Goal: Task Accomplishment & Management: Manage account settings

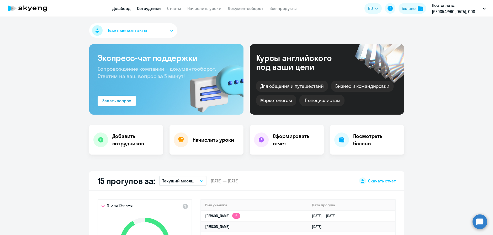
click at [156, 8] on link "Сотрудники" at bounding box center [149, 8] width 24 height 5
select select "30"
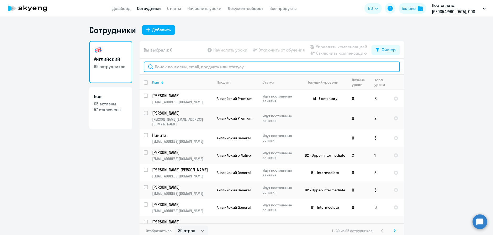
click at [199, 68] on input "text" at bounding box center [272, 66] width 256 height 11
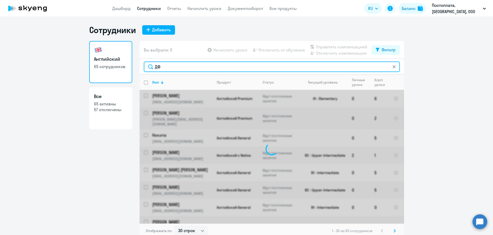
type input "Д"
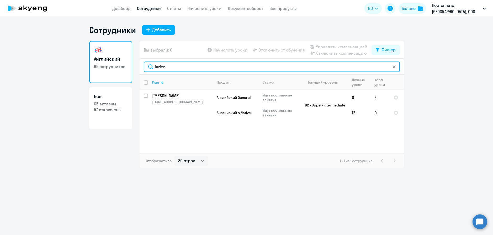
type input "larion"
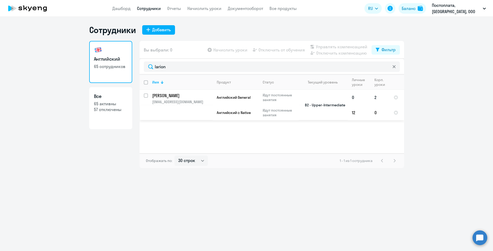
click at [375, 98] on td "2" at bounding box center [379, 97] width 19 height 15
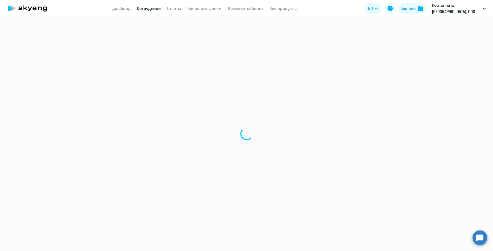
select select "english"
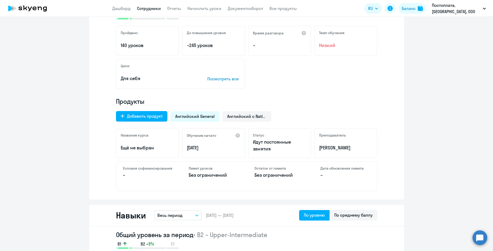
scroll to position [105, 0]
click at [241, 117] on span "Английский с Native" at bounding box center [246, 117] width 39 height 6
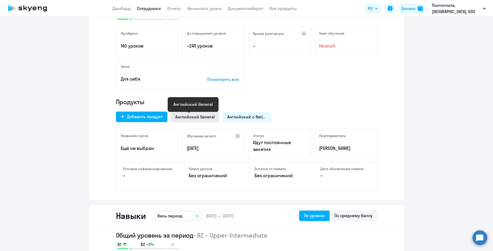
click at [183, 118] on span "Английский General" at bounding box center [194, 117] width 39 height 6
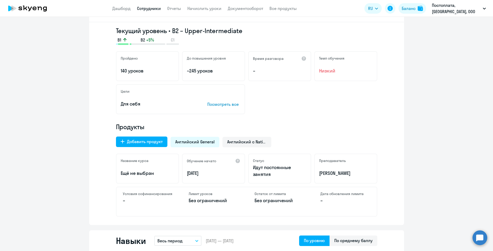
scroll to position [0, 0]
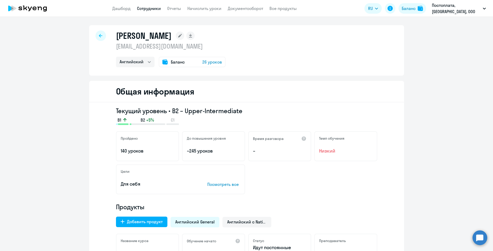
click at [272, 45] on div "[PERSON_NAME] [EMAIL_ADDRESS][DOMAIN_NAME] Английский Баланс 26 уроков" at bounding box center [246, 50] width 315 height 50
click at [222, 9] on link "Начислить уроки" at bounding box center [204, 8] width 34 height 5
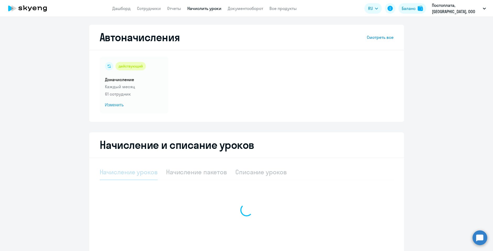
select select "10"
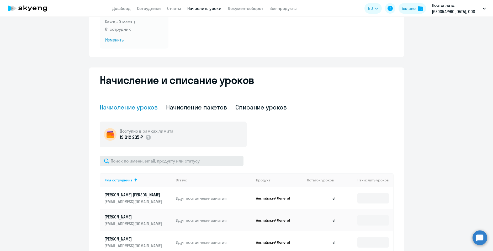
scroll to position [79, 0]
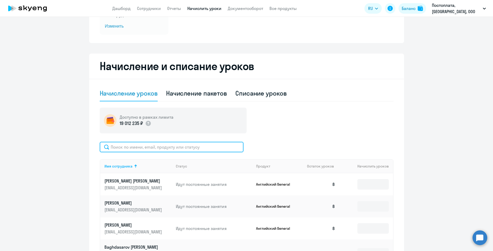
click at [143, 150] on input "text" at bounding box center [172, 147] width 144 height 11
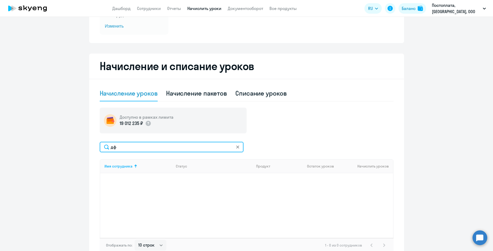
type input "д"
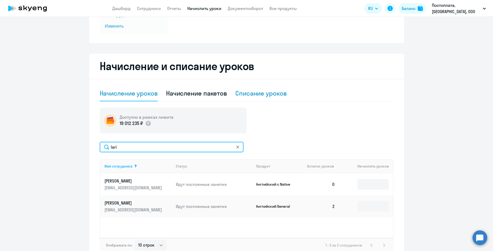
type input "lari"
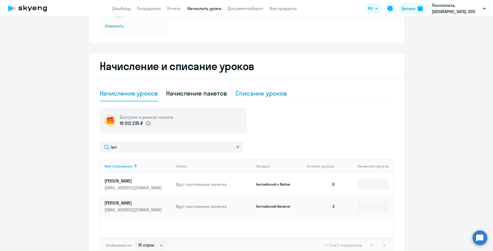
click at [251, 93] on div "Списание уроков" at bounding box center [261, 93] width 51 height 8
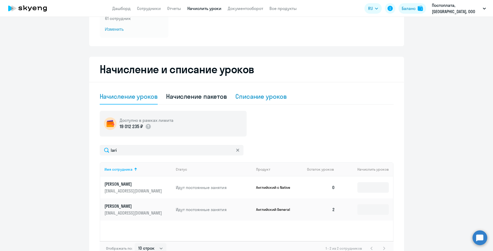
select select "10"
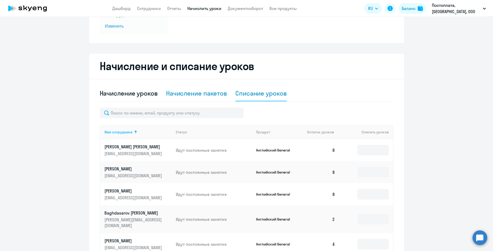
click at [201, 95] on div "Начисление пакетов" at bounding box center [196, 93] width 61 height 8
select select "10"
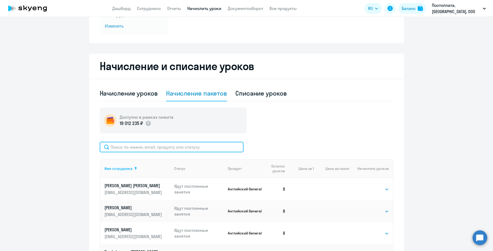
click at [145, 147] on input "text" at bounding box center [172, 147] width 144 height 11
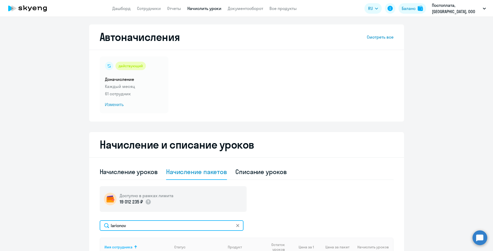
scroll to position [0, 0]
type input "larionov"
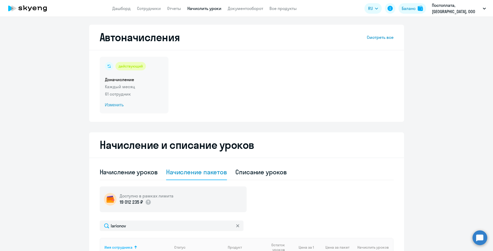
click at [131, 85] on p "Каждый месяц" at bounding box center [134, 86] width 58 height 6
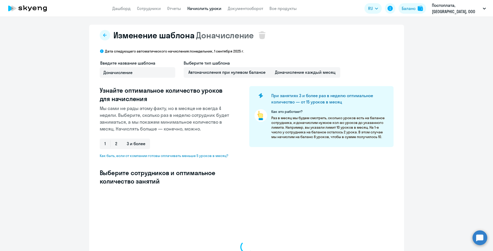
select select "10"
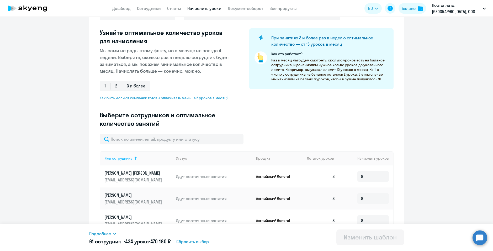
scroll to position [79, 0]
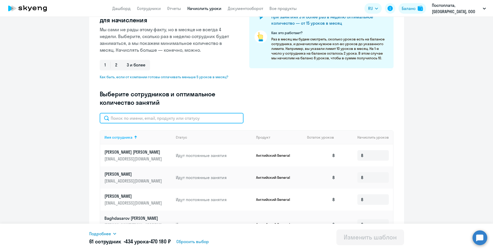
click at [162, 119] on input "text" at bounding box center [172, 118] width 144 height 11
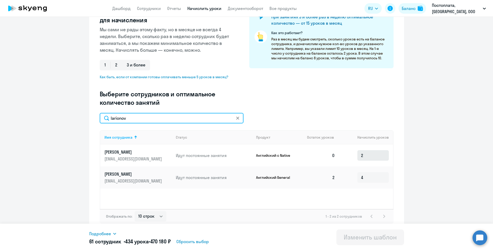
type input "larionov"
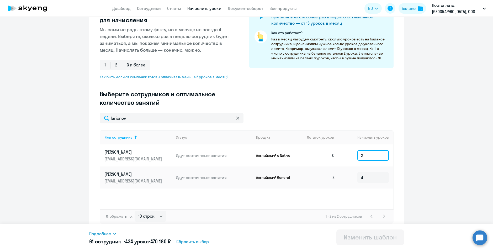
drag, startPoint x: 375, startPoint y: 156, endPoint x: 331, endPoint y: 156, distance: 44.1
click at [331, 156] on tr "[PERSON_NAME] [EMAIL_ADDRESS][DOMAIN_NAME] Идут постоянные занятия Английский с…" at bounding box center [246, 155] width 293 height 22
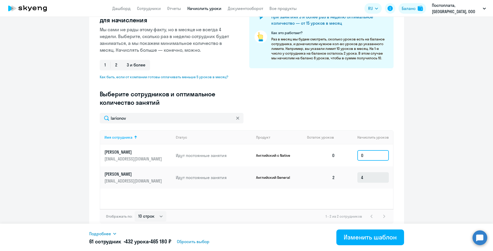
type input "0"
click at [371, 175] on td "4" at bounding box center [366, 177] width 54 height 22
click at [371, 175] on input "4" at bounding box center [374, 177] width 32 height 11
type input "0"
click at [415, 159] on ng-component "Изменение шаблона Доначисление Дата следующего автоматического начисления: [DAT…" at bounding box center [246, 89] width 493 height 286
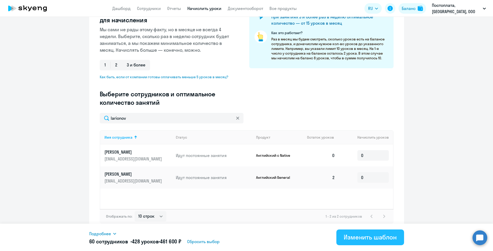
drag, startPoint x: 375, startPoint y: 234, endPoint x: 340, endPoint y: 230, distance: 36.0
click at [375, 234] on div "Изменить шаблон" at bounding box center [370, 237] width 53 height 8
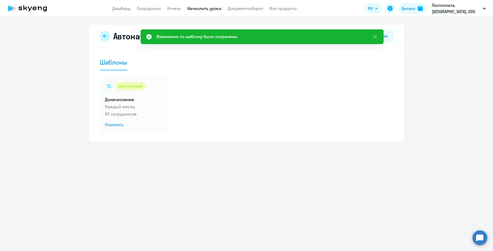
click at [104, 36] on icon at bounding box center [105, 36] width 4 height 4
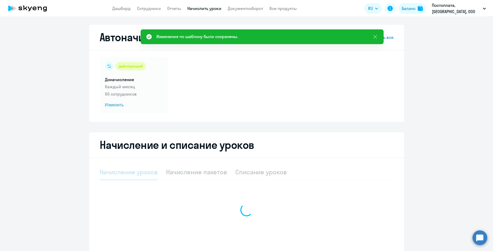
select select "10"
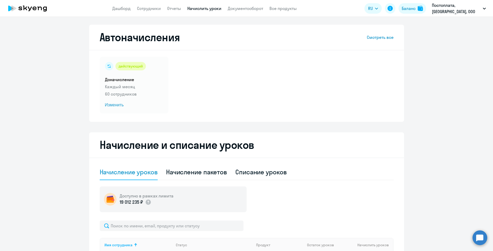
click at [187, 168] on div "Начисление пакетов" at bounding box center [196, 172] width 61 height 8
select select "10"
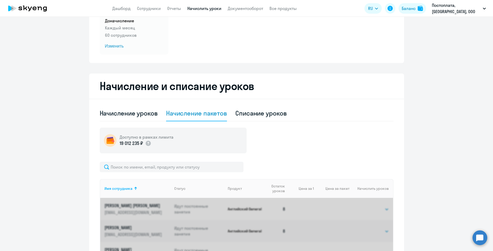
scroll to position [131, 0]
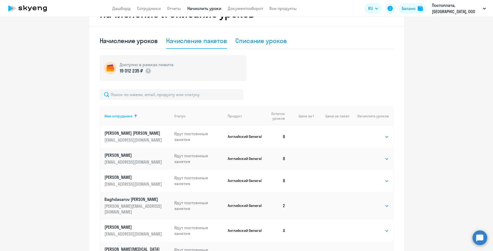
click at [257, 43] on div "Списание уроков" at bounding box center [261, 40] width 51 height 8
select select "10"
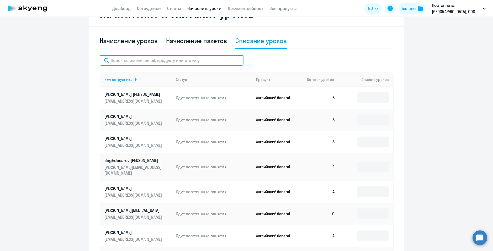
click at [170, 56] on input "text" at bounding box center [172, 60] width 144 height 11
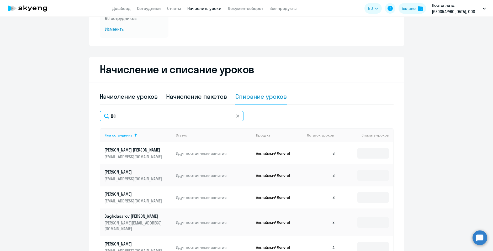
type input "Д"
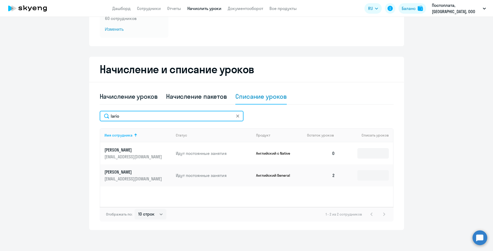
type input "lario"
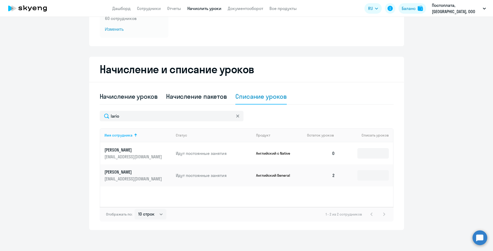
click at [333, 176] on td "2" at bounding box center [321, 175] width 37 height 22
click at [148, 217] on select "10 строк 30 строк 50 строк" at bounding box center [151, 214] width 32 height 11
click at [63, 180] on ng-component "Автоначисления Смотреть все действующий Доначисление Каждый месяц 60 сотруднико…" at bounding box center [246, 89] width 493 height 281
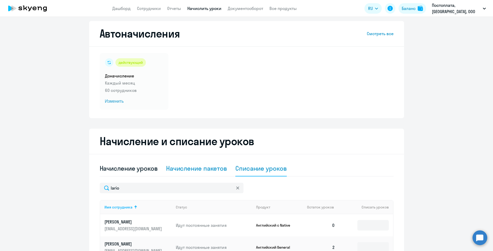
scroll to position [0, 0]
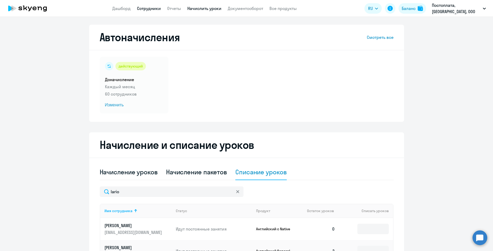
click at [161, 8] on link "Сотрудники" at bounding box center [149, 8] width 24 height 5
select select "30"
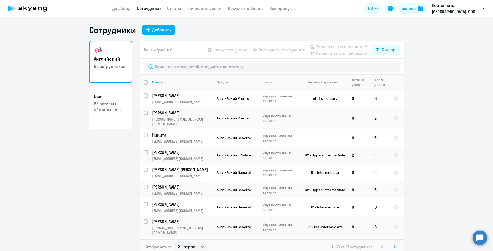
click at [147, 9] on link "Сотрудники" at bounding box center [149, 8] width 24 height 5
click at [207, 9] on link "Начислить уроки" at bounding box center [204, 8] width 34 height 5
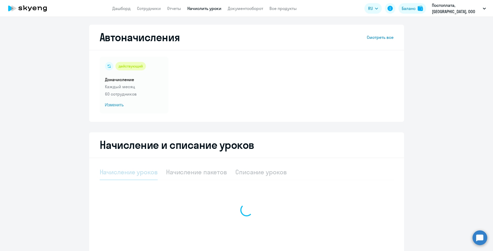
select select "10"
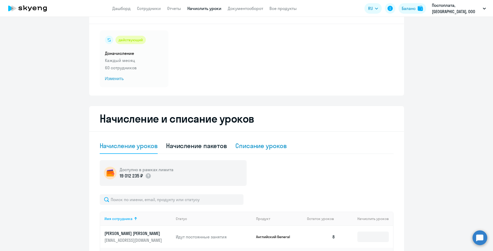
click at [264, 147] on div "Списание уроков" at bounding box center [261, 146] width 51 height 8
select select "10"
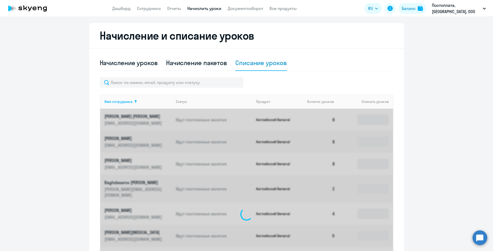
scroll to position [131, 0]
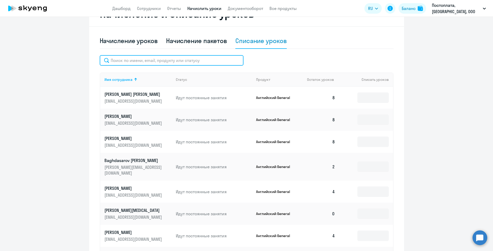
click at [156, 60] on input "text" at bounding box center [172, 60] width 144 height 11
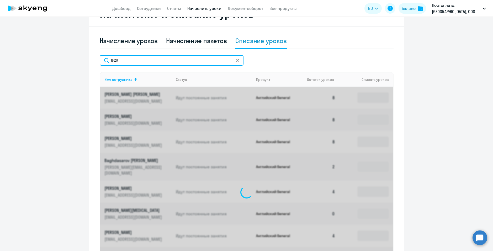
scroll to position [76, 0]
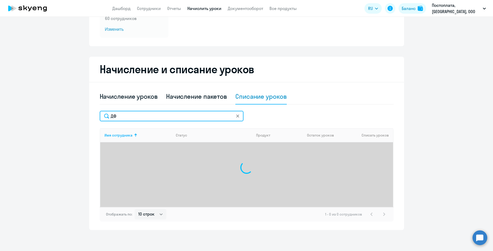
type input "Д"
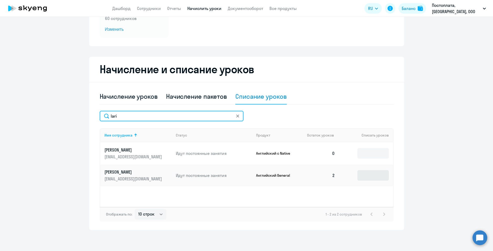
type input "lari"
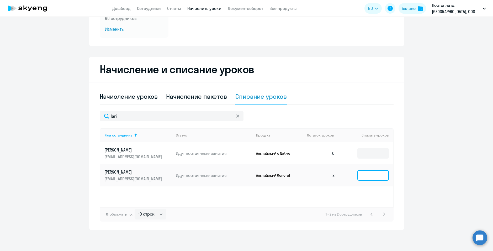
click at [367, 176] on input at bounding box center [374, 175] width 32 height 11
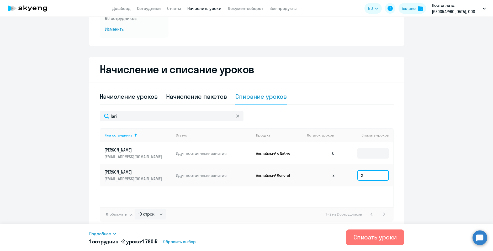
type input "2"
drag, startPoint x: 337, startPoint y: 191, endPoint x: 360, endPoint y: 204, distance: 26.4
click at [337, 191] on div "Имя сотрудника Статус Продукт Остаток уроков Списать уроков [PERSON_NAME] [EMAI…" at bounding box center [247, 167] width 294 height 79
click at [379, 234] on div "Списать уроки" at bounding box center [375, 237] width 43 height 8
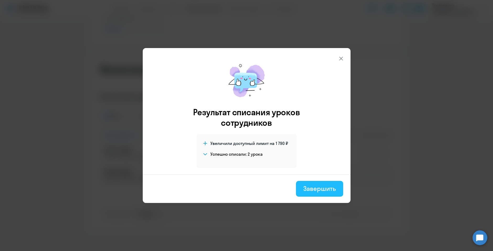
click at [331, 189] on div "Завершить" at bounding box center [320, 188] width 32 height 8
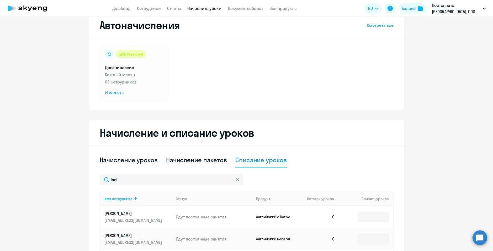
scroll to position [0, 0]
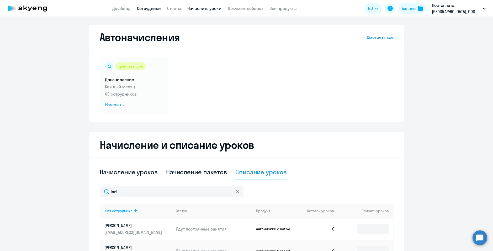
click at [156, 6] on link "Сотрудники" at bounding box center [149, 8] width 24 height 5
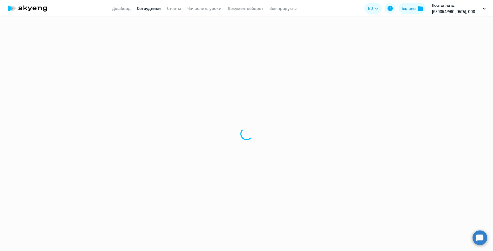
select select "30"
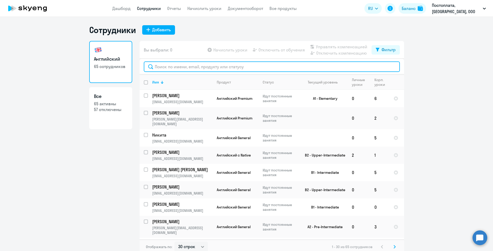
click at [173, 68] on input "text" at bounding box center [272, 66] width 256 height 11
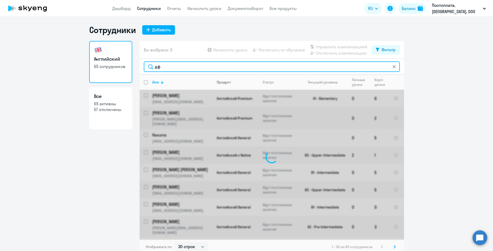
type input "д"
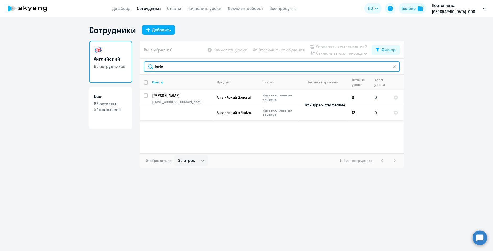
type input "lario"
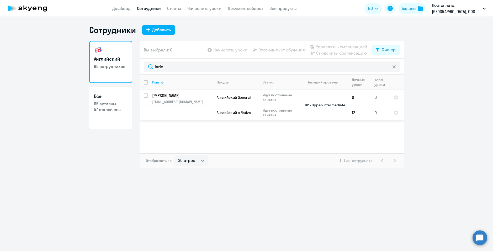
click at [144, 96] on input "select row 22055224" at bounding box center [149, 98] width 11 height 11
checkbox input "true"
click at [285, 49] on span "Отключить от обучения" at bounding box center [282, 50] width 46 height 6
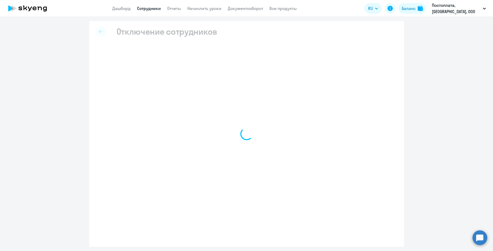
select select "all"
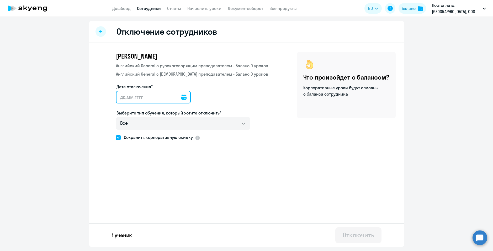
click at [161, 99] on input "Дата отключения*" at bounding box center [153, 97] width 75 height 13
click at [176, 96] on input "Дата отключения*" at bounding box center [153, 97] width 75 height 13
click at [181, 97] on icon at bounding box center [183, 97] width 5 height 5
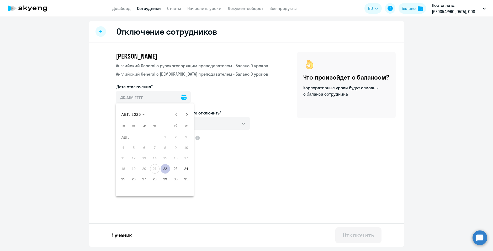
click at [165, 169] on span "22" at bounding box center [165, 168] width 9 height 9
type input "[DATE]"
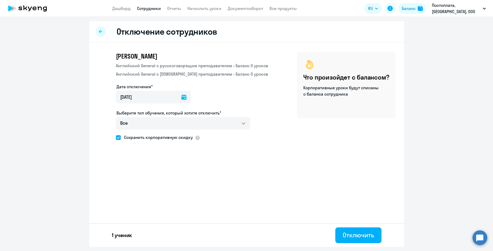
click at [299, 168] on div "[PERSON_NAME] Английский General с [DEMOGRAPHIC_DATA] преподавателем • Баланс 0…" at bounding box center [246, 110] width 315 height 135
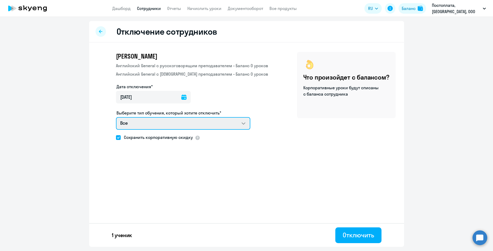
click at [147, 122] on select "Все Английский General с [DEMOGRAPHIC_DATA] преподавателем Английский General с…" at bounding box center [183, 123] width 134 height 13
drag, startPoint x: 148, startPoint y: 122, endPoint x: 156, endPoint y: 124, distance: 7.9
click at [148, 122] on select "Все Английский General с [DEMOGRAPHIC_DATA] преподавателем Английский General с…" at bounding box center [183, 123] width 134 height 13
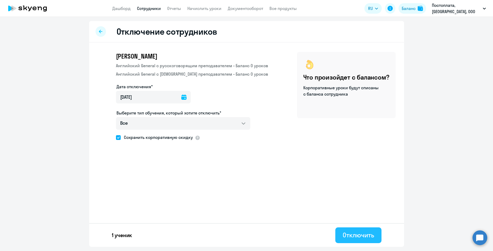
click at [369, 234] on div "Отключить" at bounding box center [358, 235] width 31 height 8
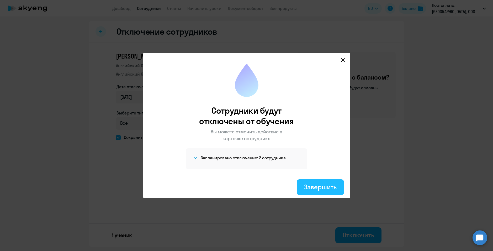
click at [326, 189] on div "Завершить" at bounding box center [320, 187] width 32 height 8
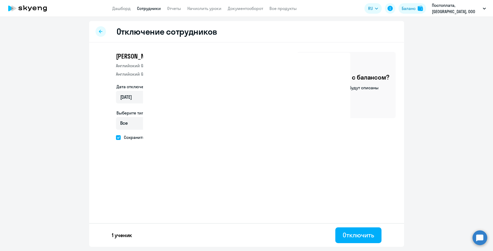
select select "30"
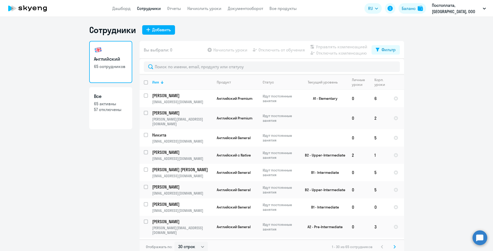
click at [31, 7] on icon at bounding box center [27, 8] width 46 height 13
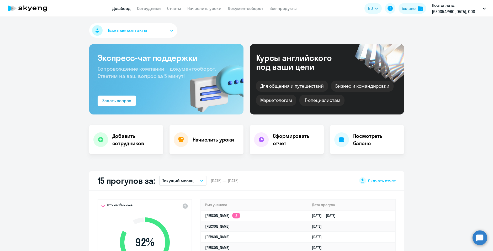
select select "30"
